Goal: Task Accomplishment & Management: Manage account settings

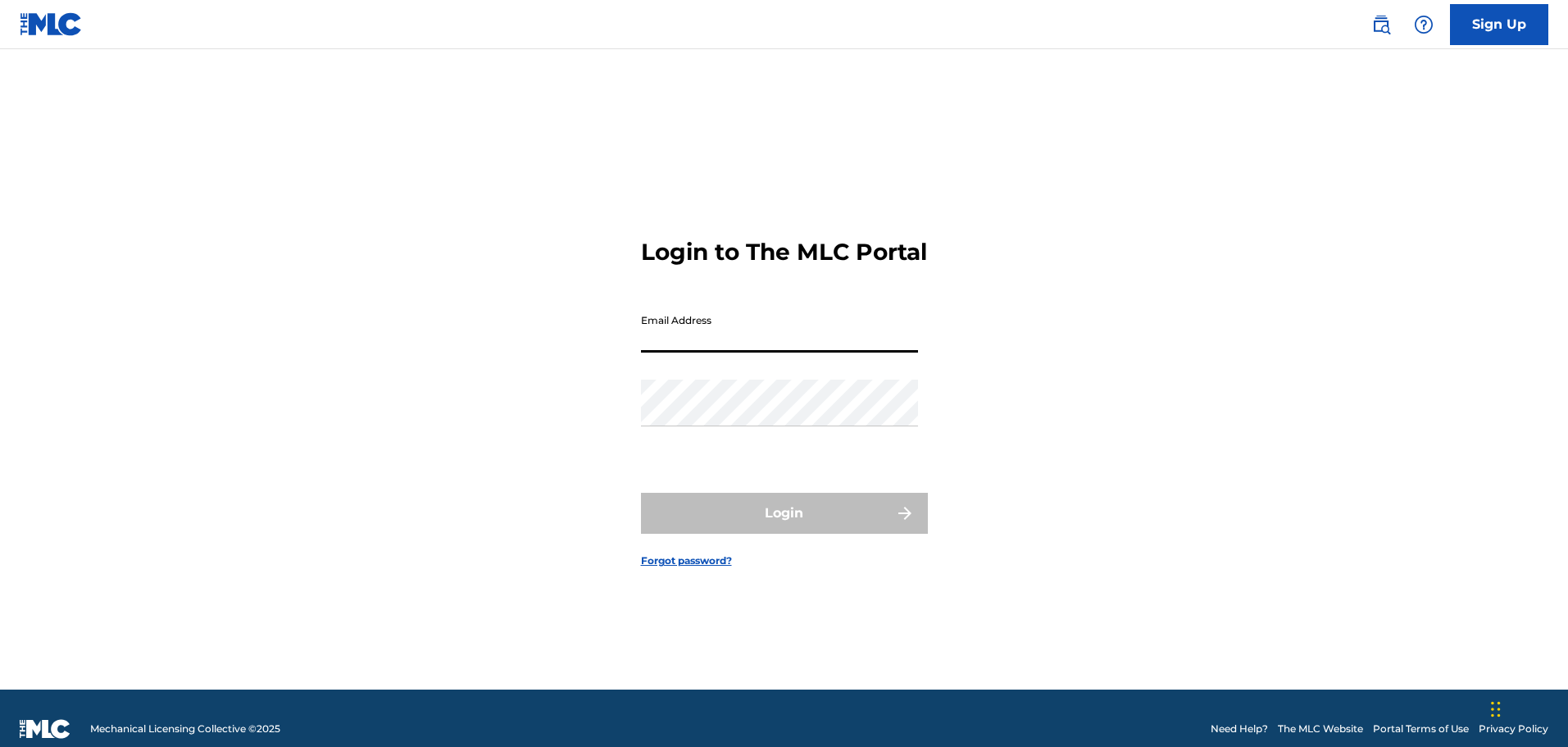
click at [747, 352] on input "Email Address" at bounding box center [779, 329] width 277 height 47
type input "[EMAIL_ADDRESS][DOMAIN_NAME]"
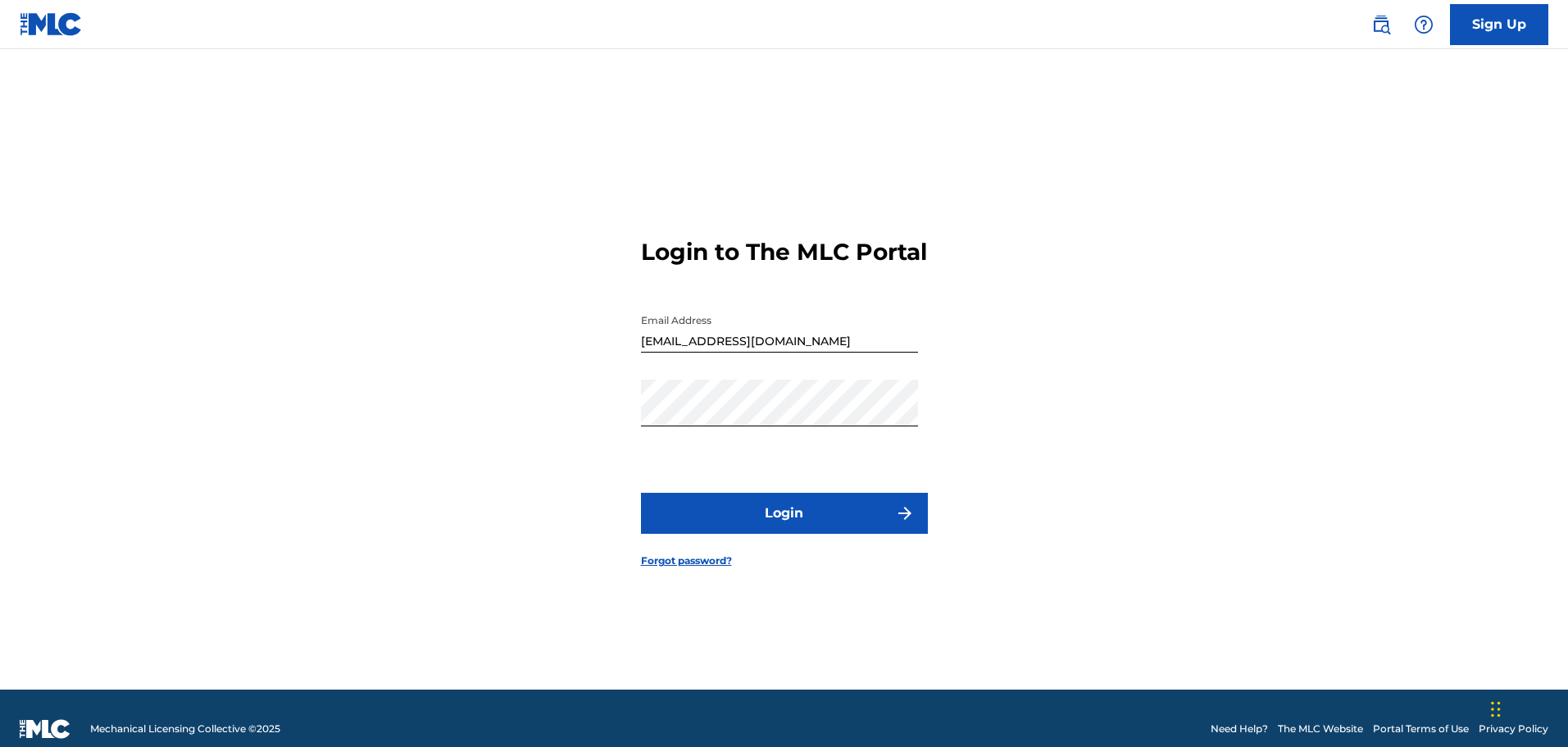
click at [778, 526] on button "Login" at bounding box center [784, 513] width 287 height 41
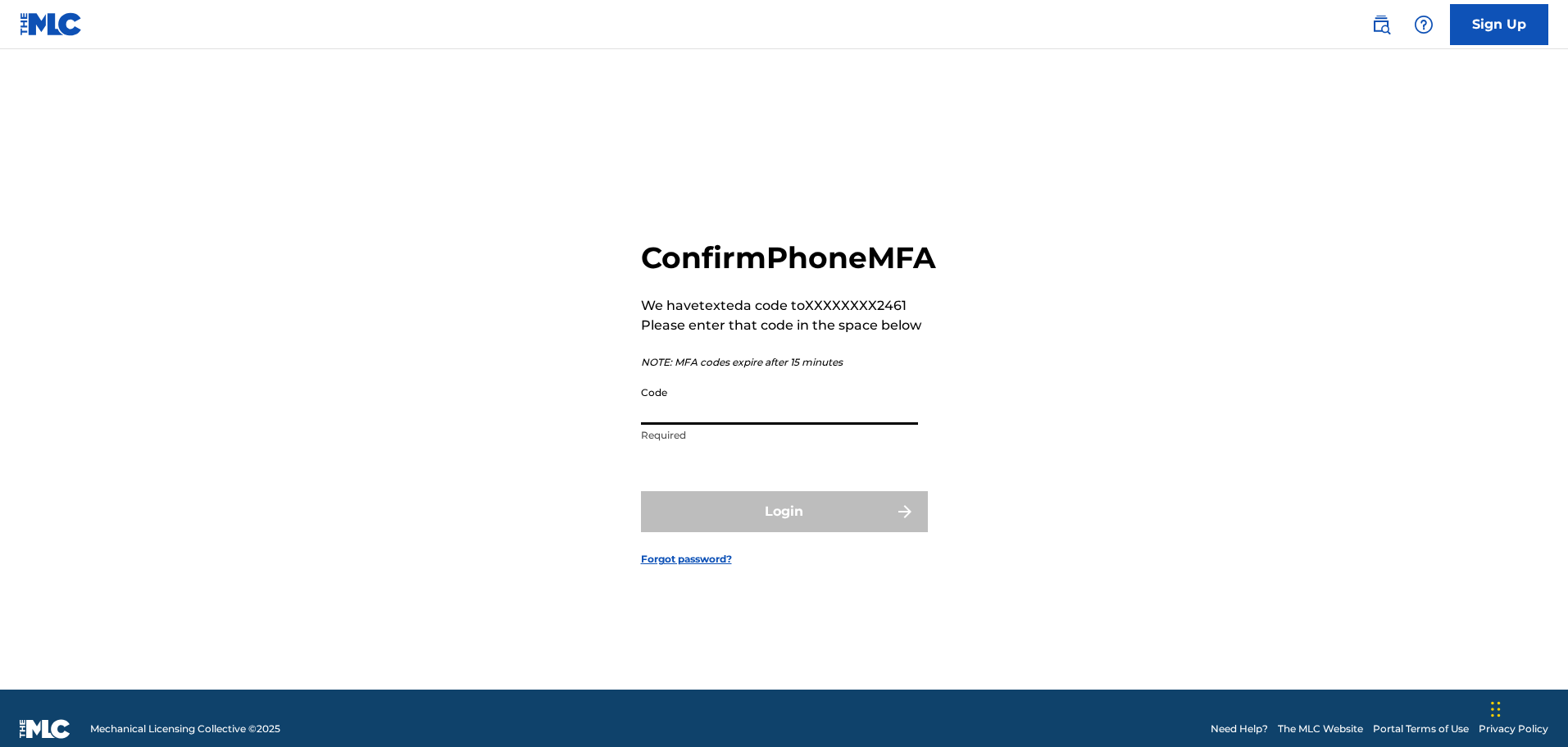
click at [742, 425] on input "Code" at bounding box center [779, 401] width 277 height 47
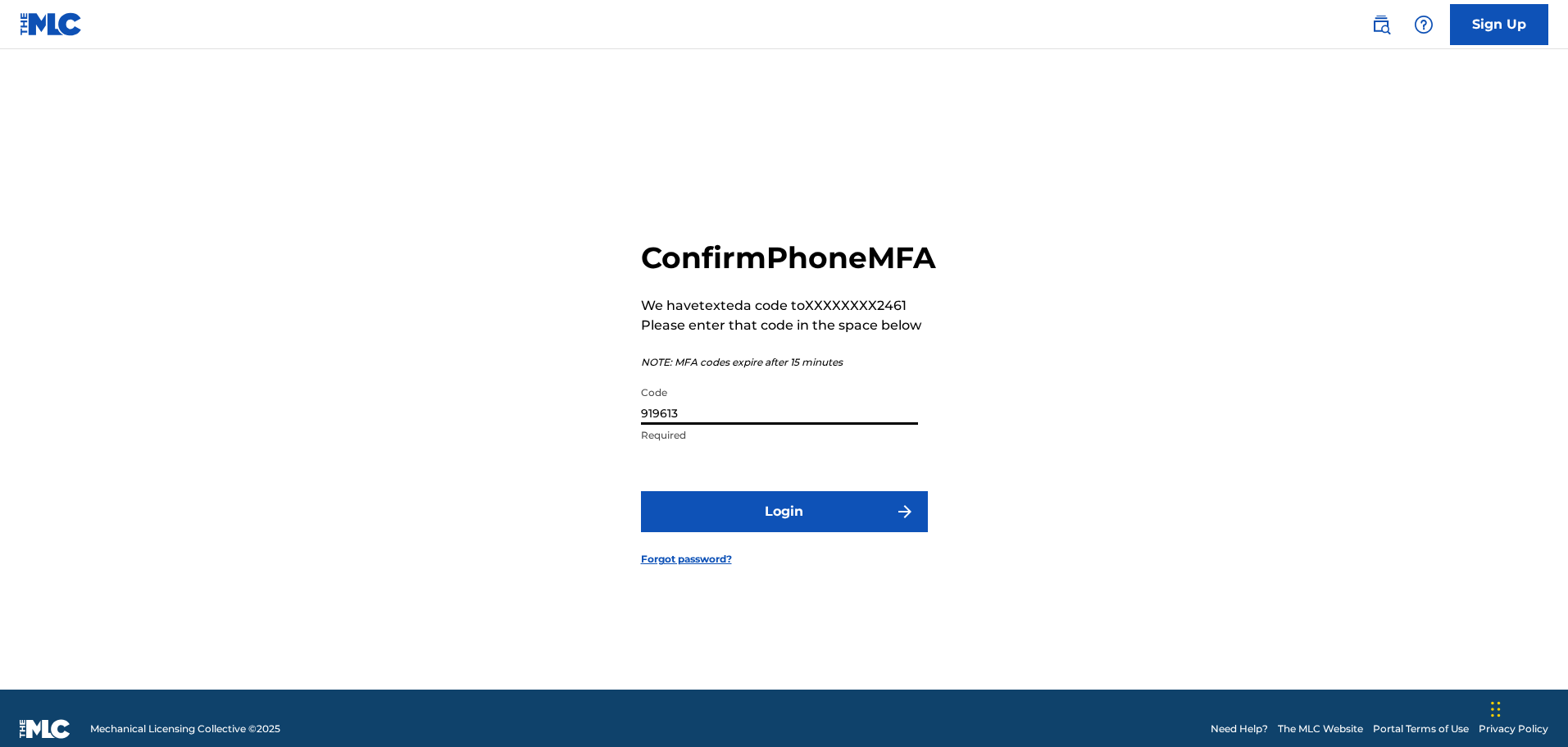
type input "919613"
click at [768, 524] on button "Login" at bounding box center [784, 512] width 287 height 41
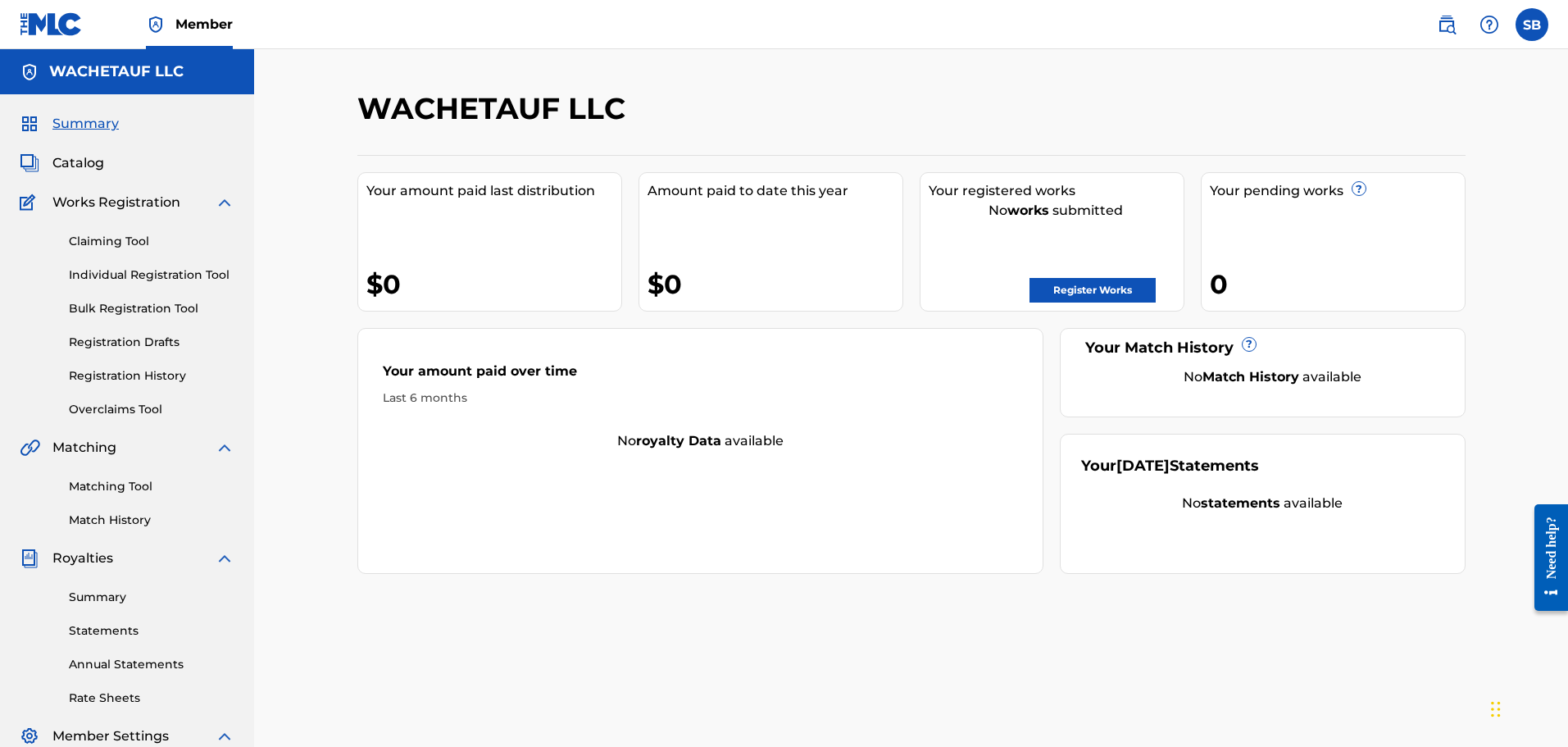
click at [1528, 28] on label at bounding box center [1531, 24] width 32 height 32
click at [1532, 25] on input "SB [PERSON_NAME] [EMAIL_ADDRESS][DOMAIN_NAME] Notification Preferences Profile …" at bounding box center [1532, 25] width 0 height 0
click at [1378, 229] on p "Log out" at bounding box center [1372, 232] width 38 height 15
click at [1532, 25] on input "SB [PERSON_NAME] [EMAIL_ADDRESS][DOMAIN_NAME] Notification Preferences Profile …" at bounding box center [1532, 25] width 0 height 0
